Goal: Find specific page/section: Find specific page/section

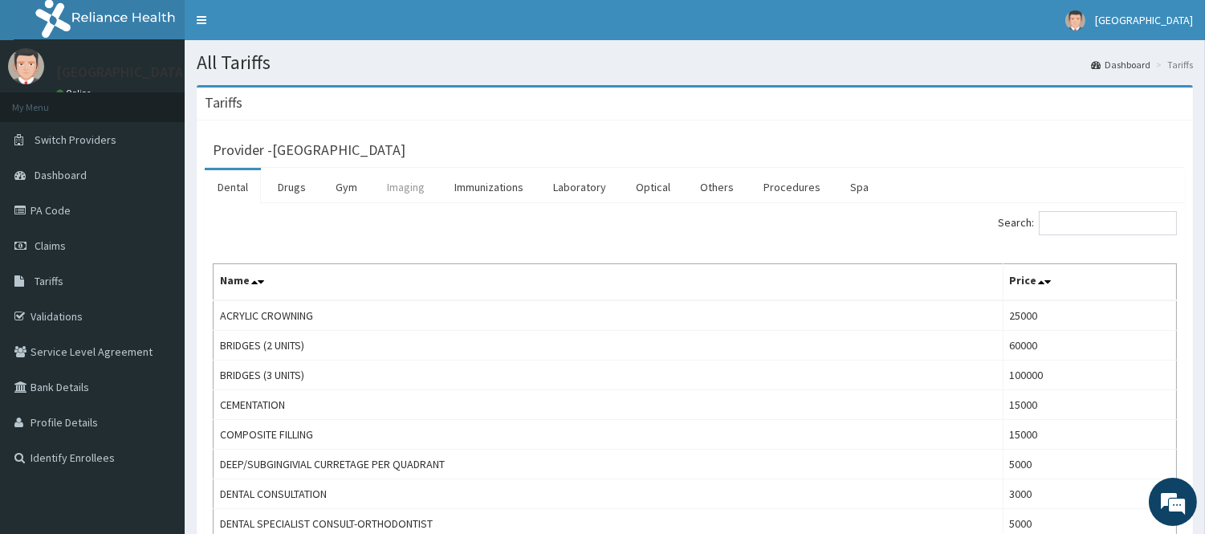
click at [408, 182] on link "Imaging" at bounding box center [405, 187] width 63 height 34
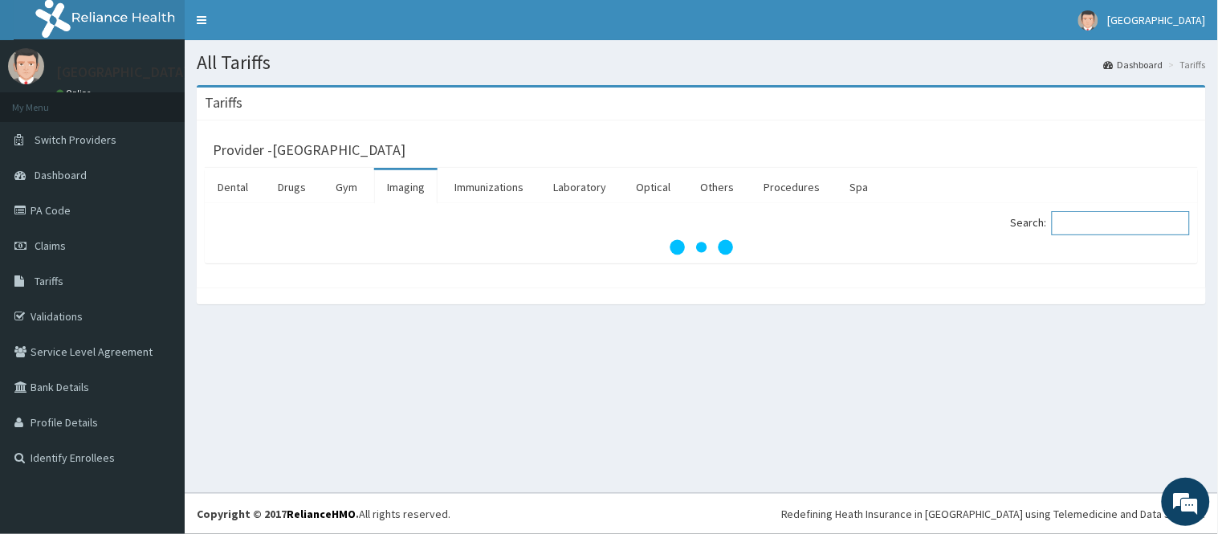
click at [1073, 226] on input "Search:" at bounding box center [1121, 223] width 138 height 24
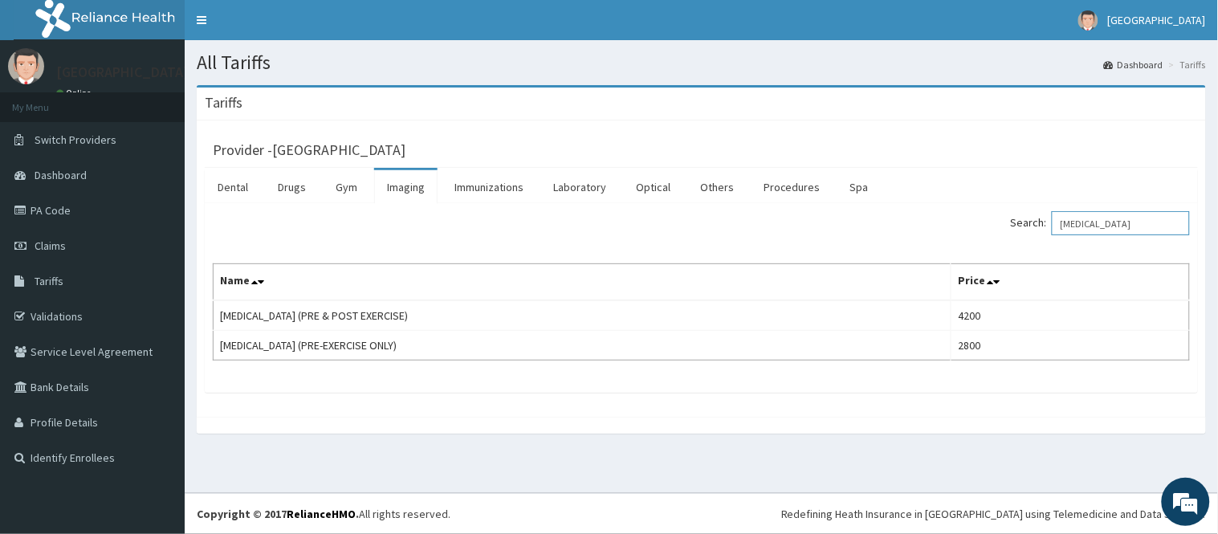
type input "ecg"
